Goal: Register for event/course

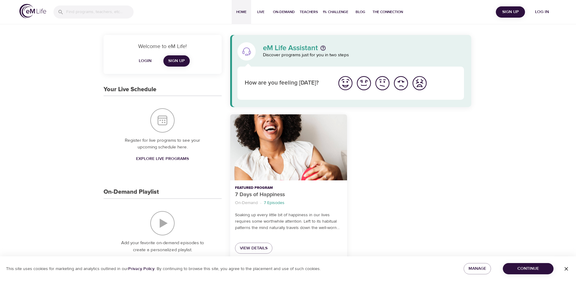
click at [147, 59] on span "Login" at bounding box center [145, 61] width 15 height 8
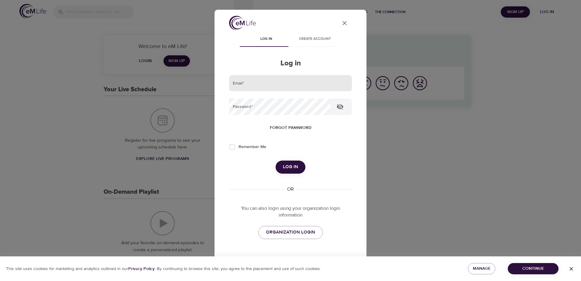
click at [266, 81] on input "email" at bounding box center [290, 83] width 123 height 16
type input "Krunstrom@hanover.com"
click at [233, 150] on input "Remember Me" at bounding box center [232, 146] width 13 height 13
checkbox input "true"
click at [280, 165] on button "Log in" at bounding box center [291, 166] width 30 height 13
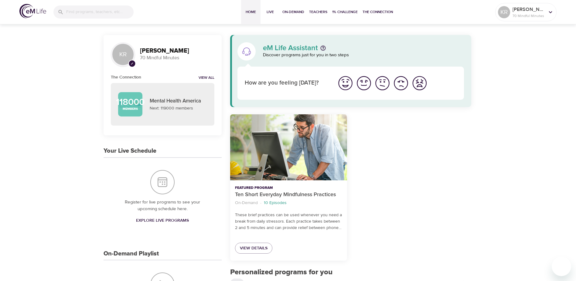
click at [163, 220] on span "Explore Live Programs" at bounding box center [162, 221] width 53 height 8
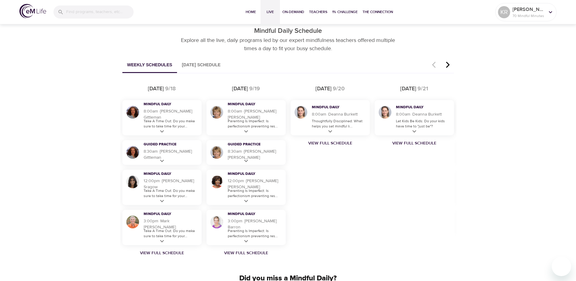
scroll to position [365, 0]
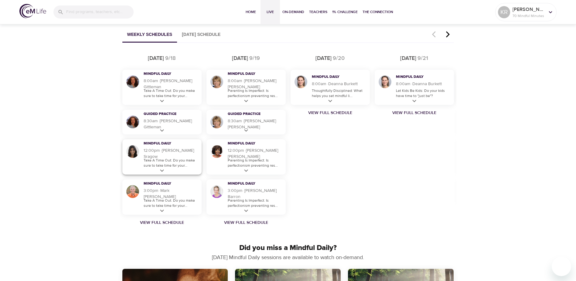
click at [161, 171] on icon at bounding box center [162, 171] width 8 height 8
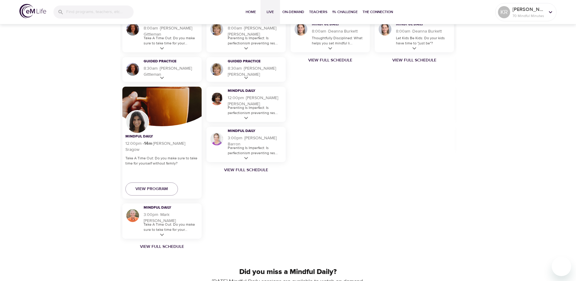
scroll to position [425, 0]
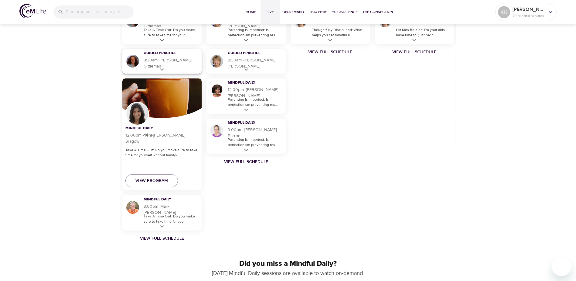
click at [163, 70] on icon at bounding box center [162, 70] width 8 height 8
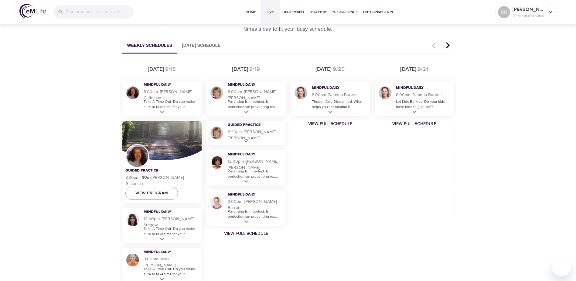
scroll to position [365, 0]
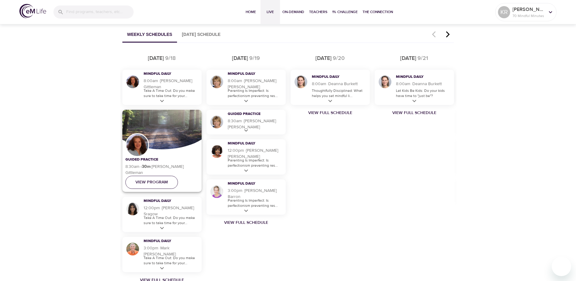
click at [153, 178] on span "View Program" at bounding box center [152, 182] width 33 height 8
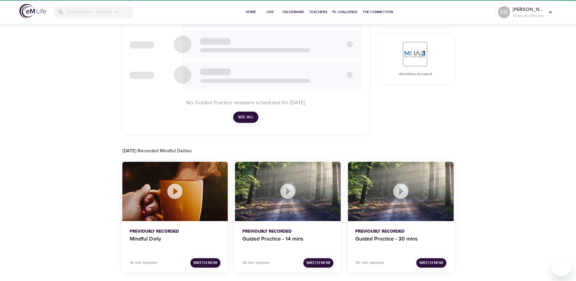
scroll to position [236, 0]
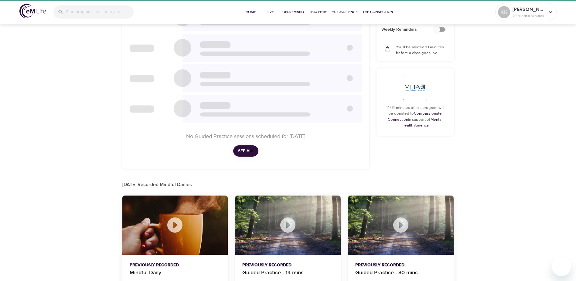
checkbox input "true"
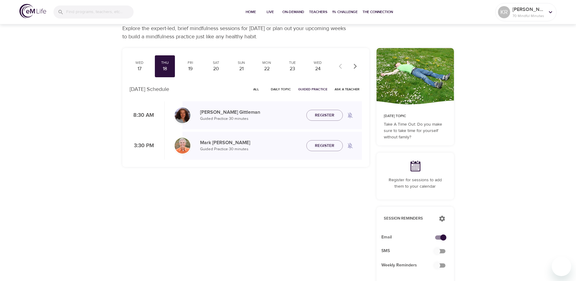
scroll to position [0, 0]
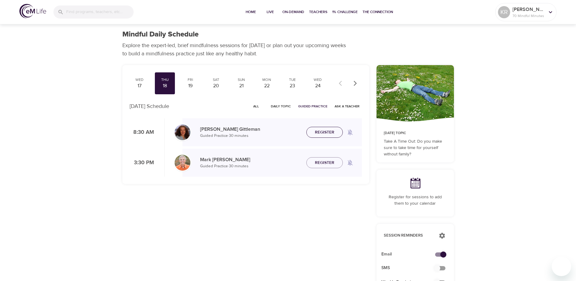
click at [320, 131] on span "Register" at bounding box center [324, 133] width 19 height 8
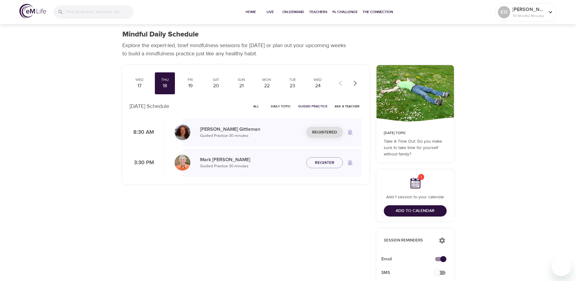
click at [500, 95] on div "Mindful Daily Schedule Explore the expert-led, brief mindfulness sessions for t…" at bounding box center [288, 273] width 576 height 546
